Goal: Task Accomplishment & Management: Manage account settings

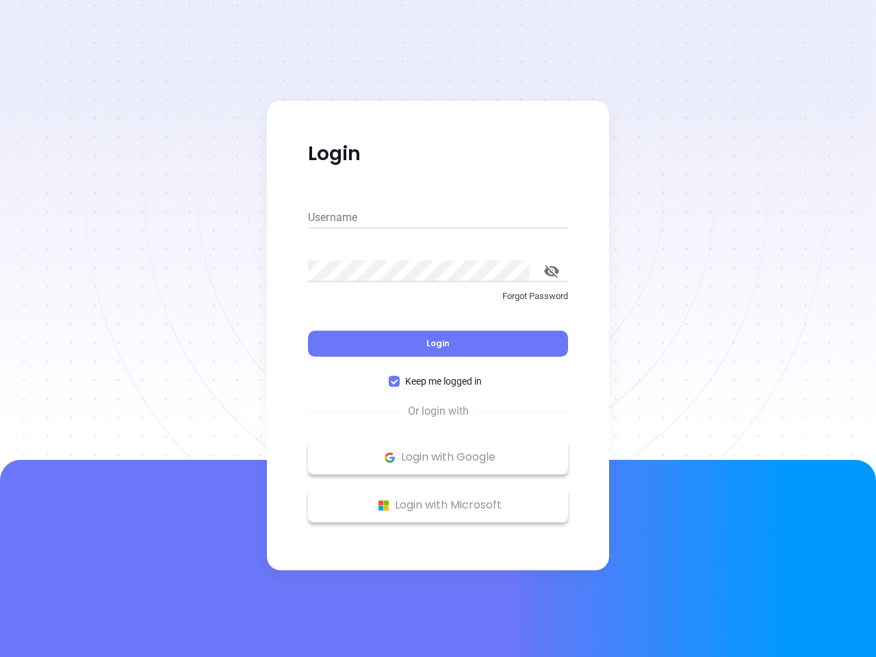
click at [438, 329] on div "Login" at bounding box center [438, 335] width 260 height 42
click at [438, 218] on input "Username" at bounding box center [438, 218] width 260 height 22
click at [552, 271] on icon "toggle password visibility" at bounding box center [551, 271] width 15 height 13
click at [438, 344] on span "Login" at bounding box center [437, 343] width 23 height 12
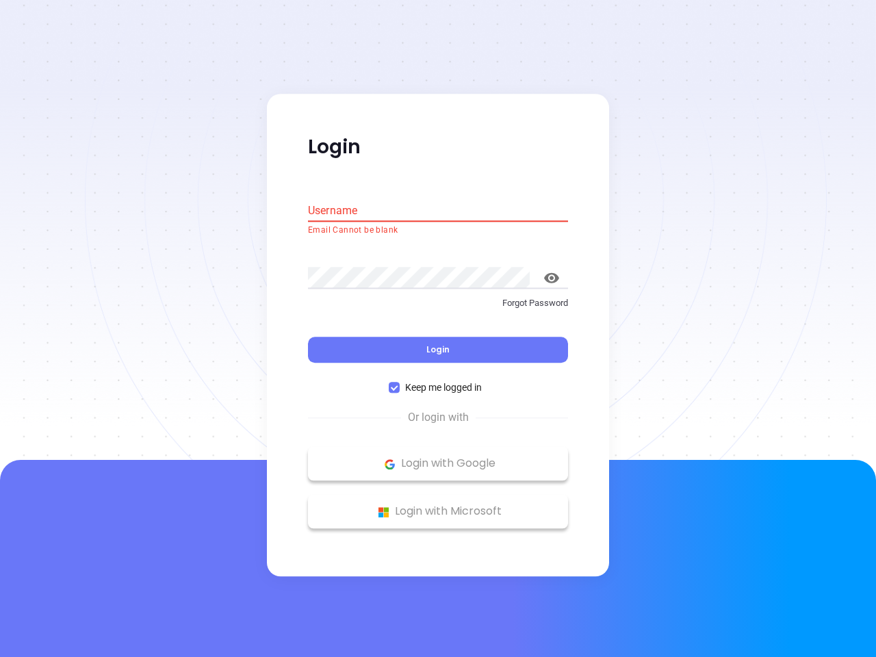
click at [438, 381] on span "Keep me logged in" at bounding box center [444, 388] width 88 height 15
click at [400, 383] on input "Keep me logged in" at bounding box center [394, 388] width 11 height 11
checkbox input "false"
click at [438, 457] on p "Login with Google" at bounding box center [438, 464] width 246 height 21
click at [438, 505] on p "Login with Microsoft" at bounding box center [438, 512] width 246 height 21
